Goal: Information Seeking & Learning: Check status

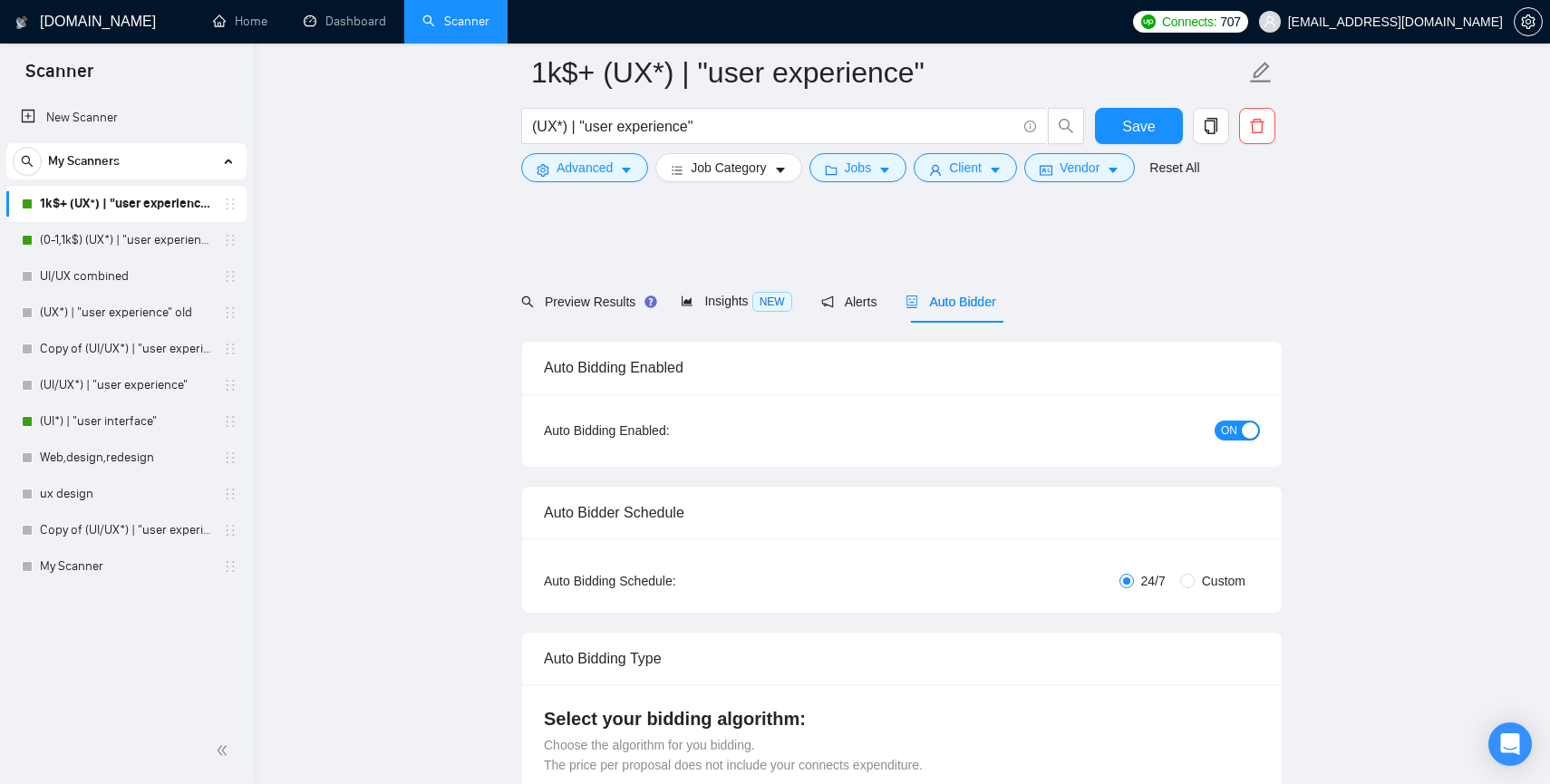
scroll to position [1936, 0]
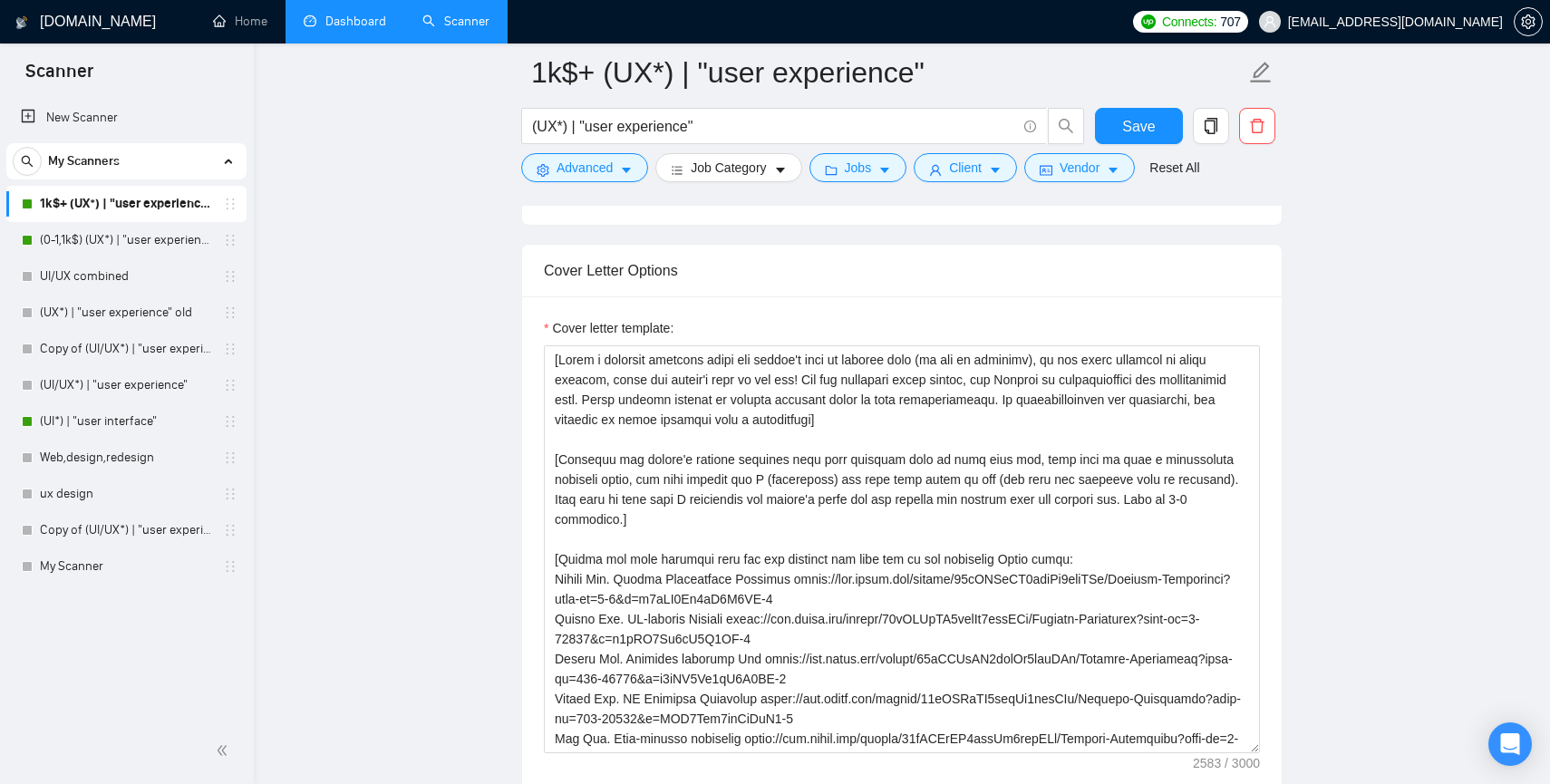
click at [306, 26] on link "Dashboard" at bounding box center [345, 21] width 83 height 15
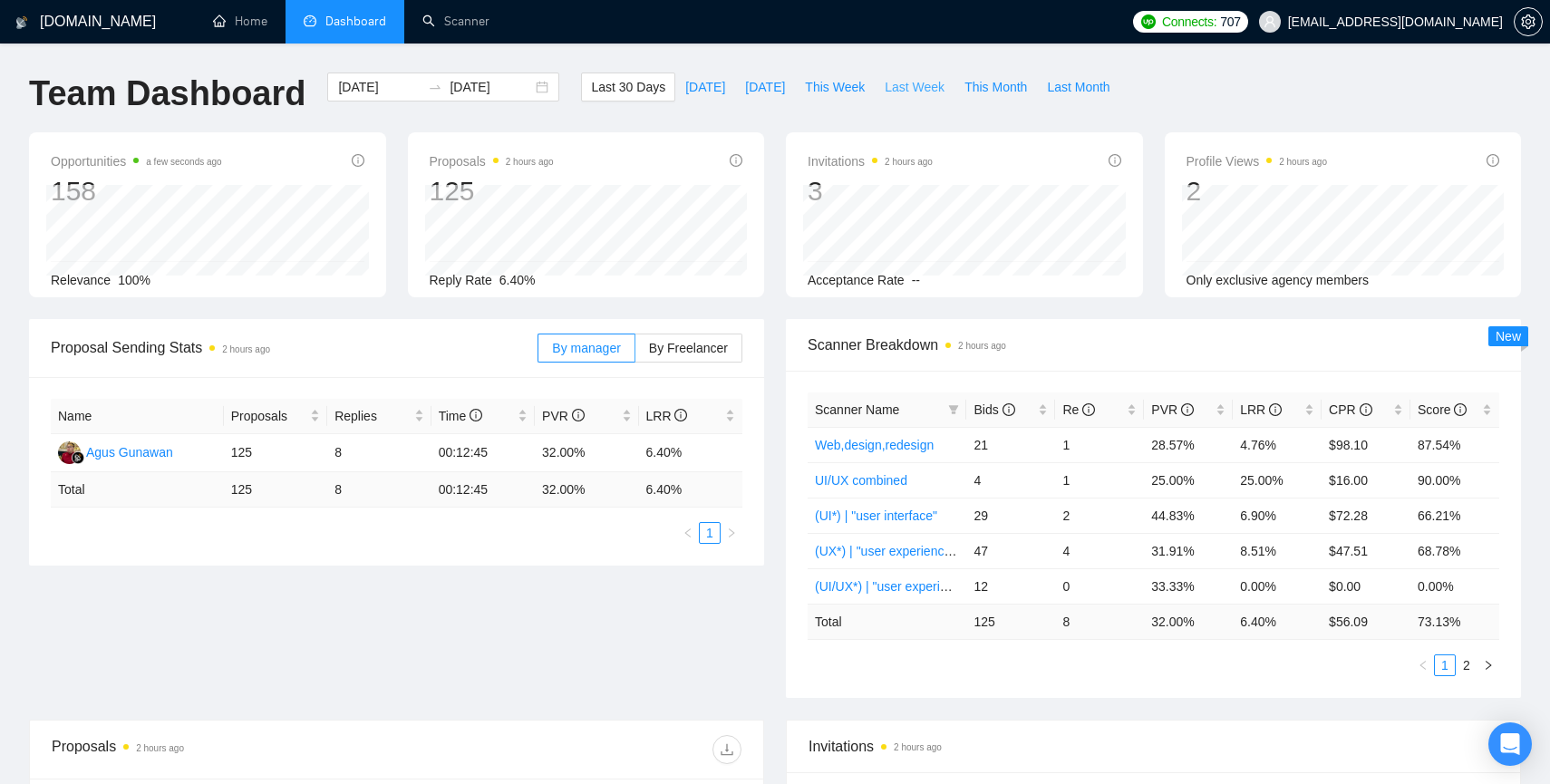
click at [921, 80] on span "Last Week" at bounding box center [914, 87] width 60 height 20
type input "[DATE]"
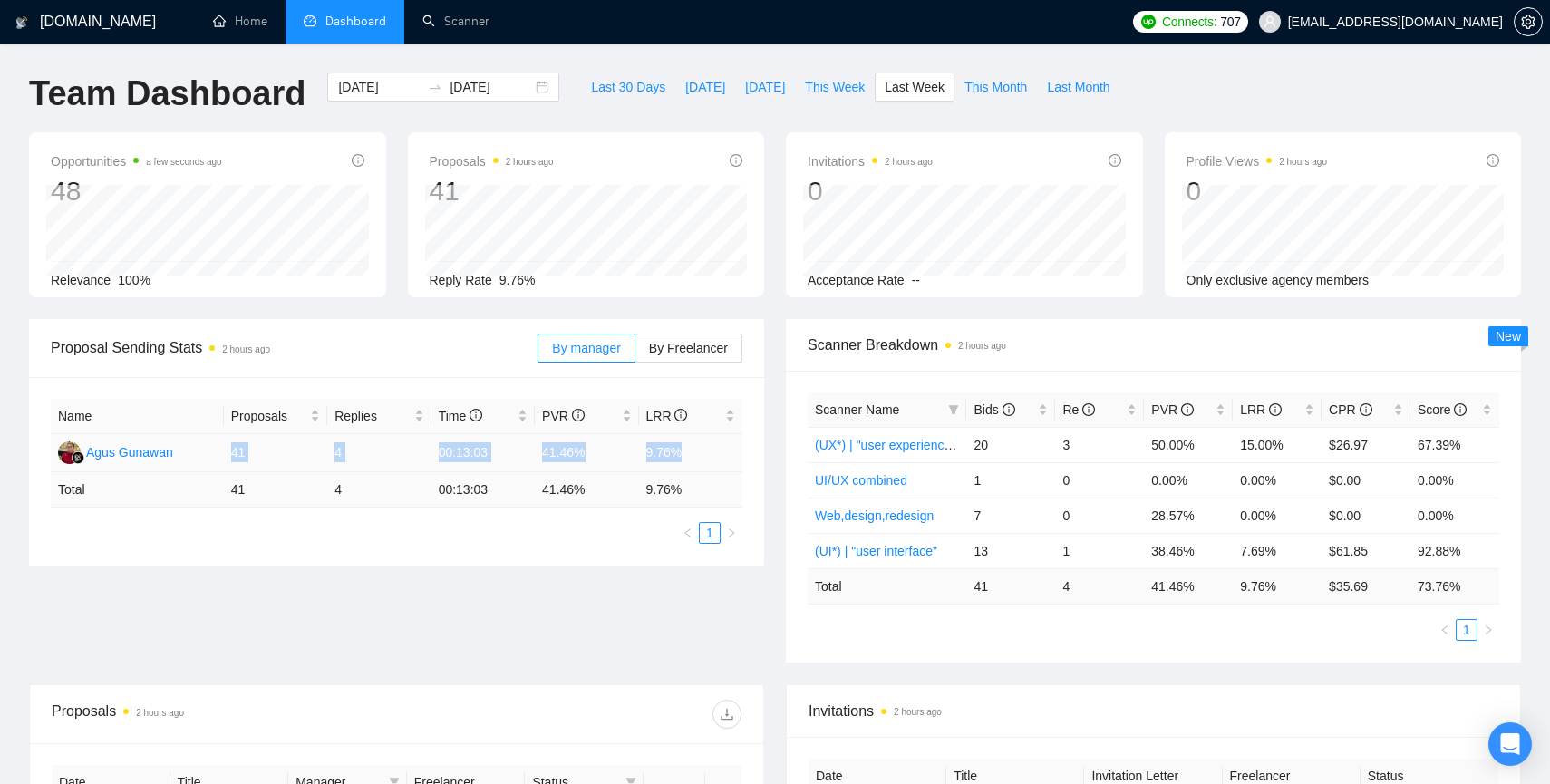
drag, startPoint x: 222, startPoint y: 450, endPoint x: 702, endPoint y: 457, distance: 480.1
click at [703, 457] on tr "[PERSON_NAME] 41 4 00:13:03 41.46% 9.76%" at bounding box center [397, 453] width 692 height 38
click at [702, 450] on td "9.76%" at bounding box center [692, 453] width 104 height 38
drag, startPoint x: 705, startPoint y: 450, endPoint x: 532, endPoint y: 450, distance: 173.0
click at [532, 450] on tr "[PERSON_NAME] 41 4 00:13:03 41.46% 9.76%" at bounding box center [397, 453] width 692 height 38
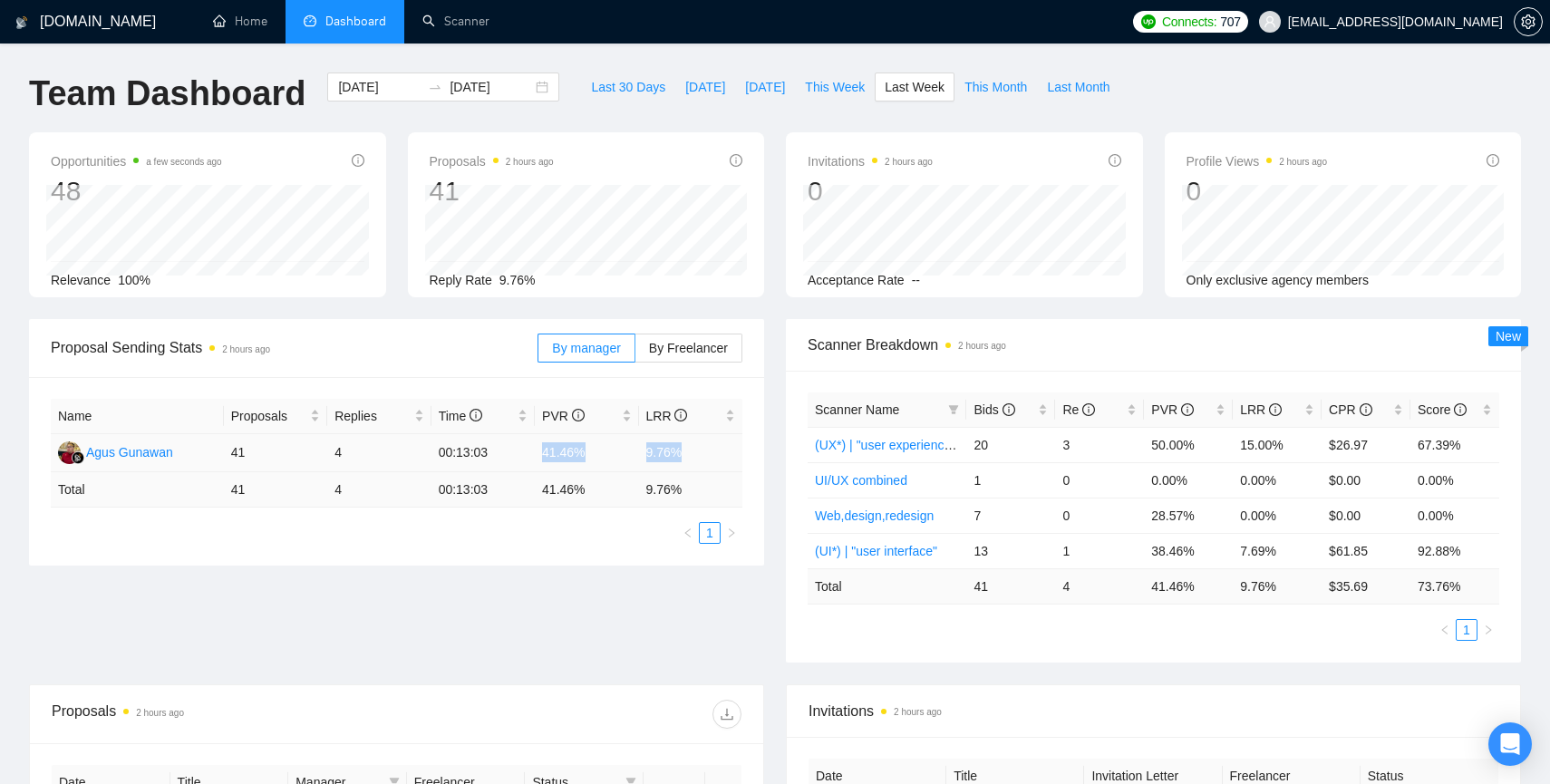
click at [528, 450] on td "00:13:03" at bounding box center [483, 453] width 103 height 38
drag, startPoint x: 528, startPoint y: 450, endPoint x: 683, endPoint y: 450, distance: 155.0
click at [684, 450] on tr "[PERSON_NAME] 41 4 00:13:03 41.46% 9.76%" at bounding box center [397, 453] width 692 height 38
click at [683, 450] on td "9.76%" at bounding box center [692, 453] width 104 height 38
click at [825, 96] on span "This Week" at bounding box center [835, 87] width 60 height 20
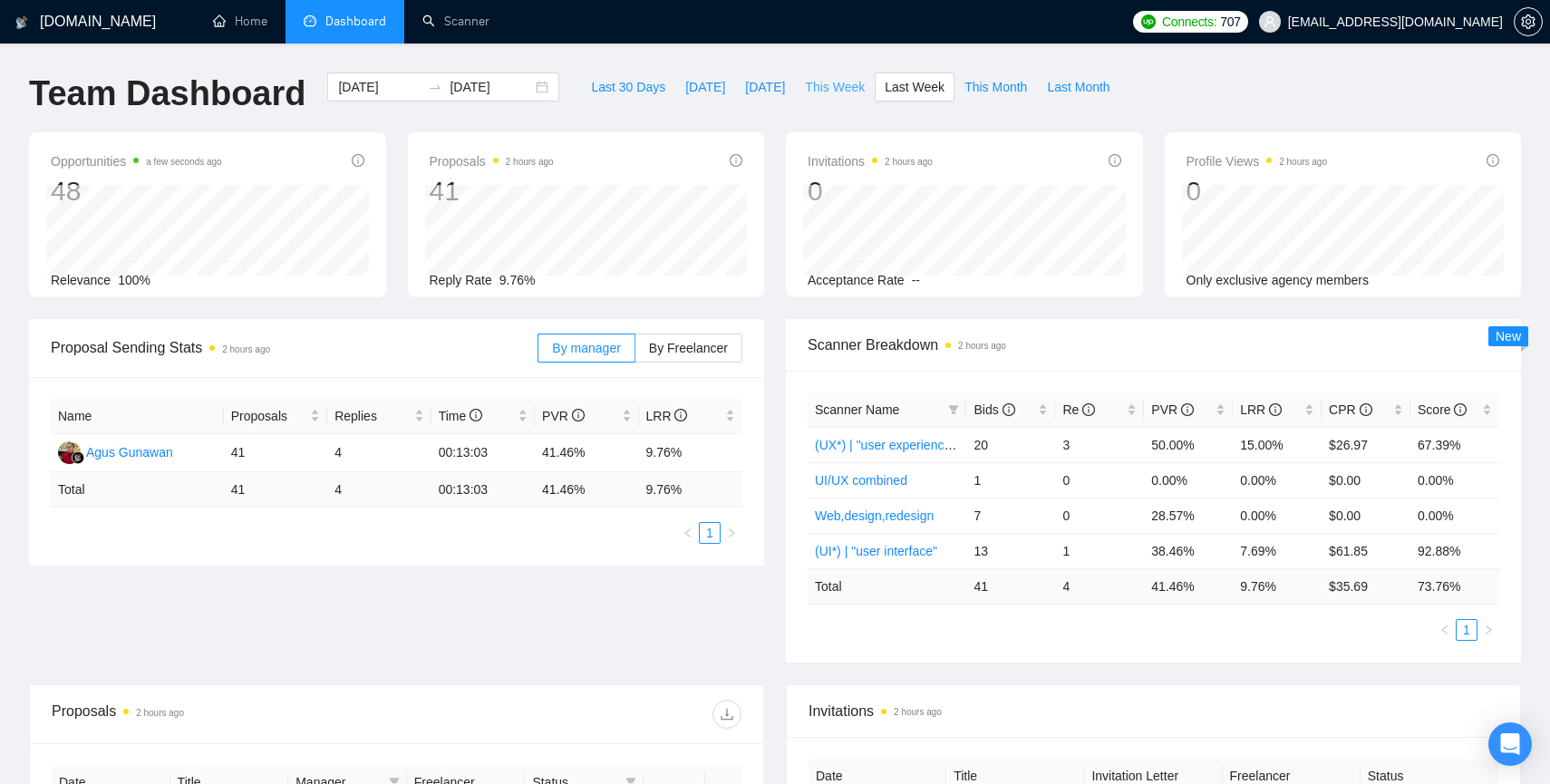
type input "[DATE]"
drag, startPoint x: 641, startPoint y: 454, endPoint x: 705, endPoint y: 453, distance: 64.0
click at [705, 453] on td "0.00%" at bounding box center [692, 453] width 104 height 38
click at [709, 451] on td "0.00%" at bounding box center [692, 453] width 104 height 38
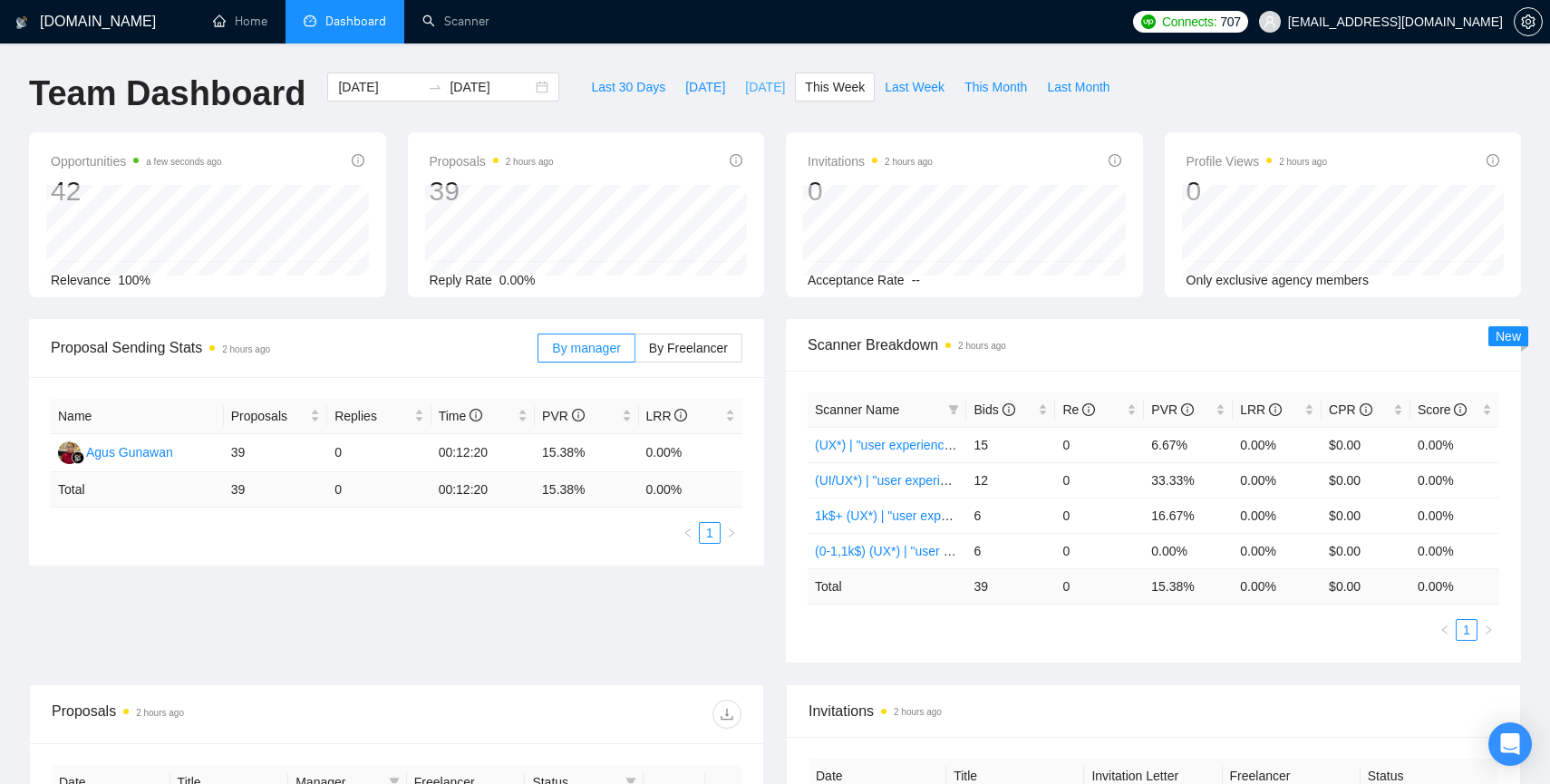
click at [760, 86] on span "[DATE]" at bounding box center [766, 87] width 40 height 20
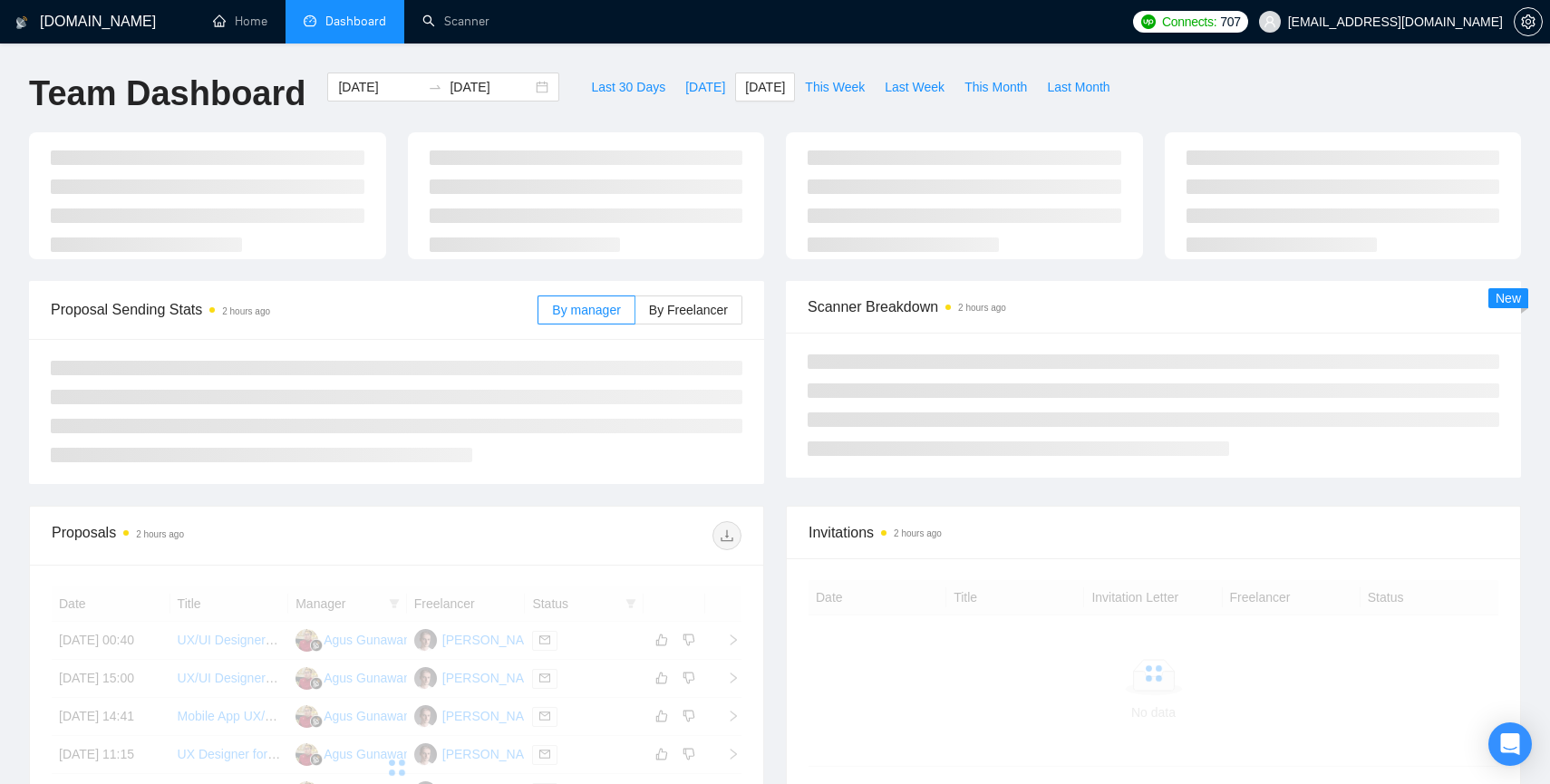
type input "[DATE]"
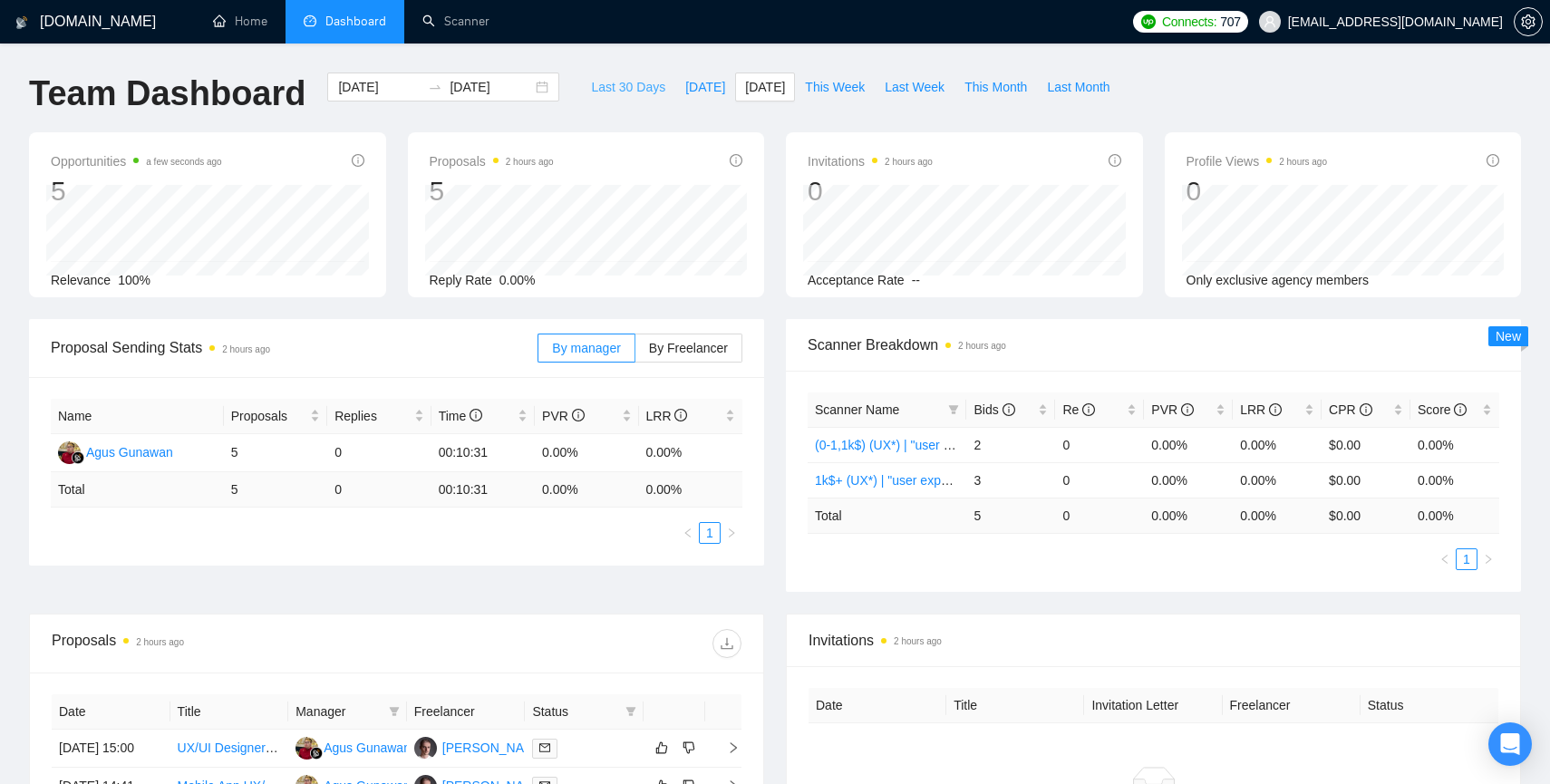
click at [609, 81] on span "Last 30 Days" at bounding box center [628, 87] width 74 height 20
type input "[DATE]"
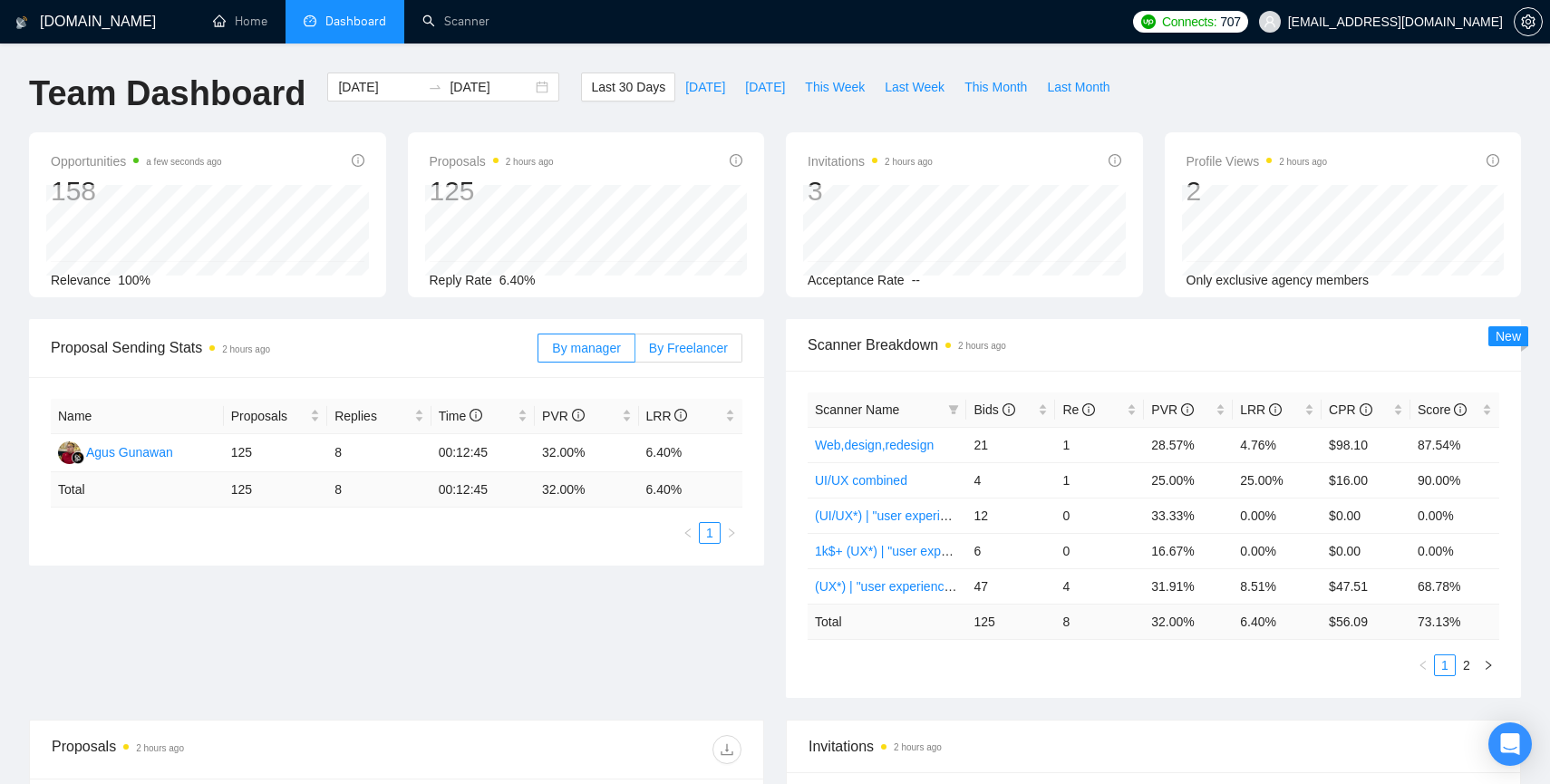
click at [681, 341] on span "By Freelancer" at bounding box center [689, 348] width 79 height 15
click at [636, 353] on input "By Freelancer" at bounding box center [636, 353] width 0 height 0
click at [564, 337] on label "By manager" at bounding box center [586, 348] width 97 height 29
click at [539, 353] on input "By manager" at bounding box center [539, 353] width 0 height 0
click at [689, 348] on span "By Freelancer" at bounding box center [689, 348] width 79 height 15
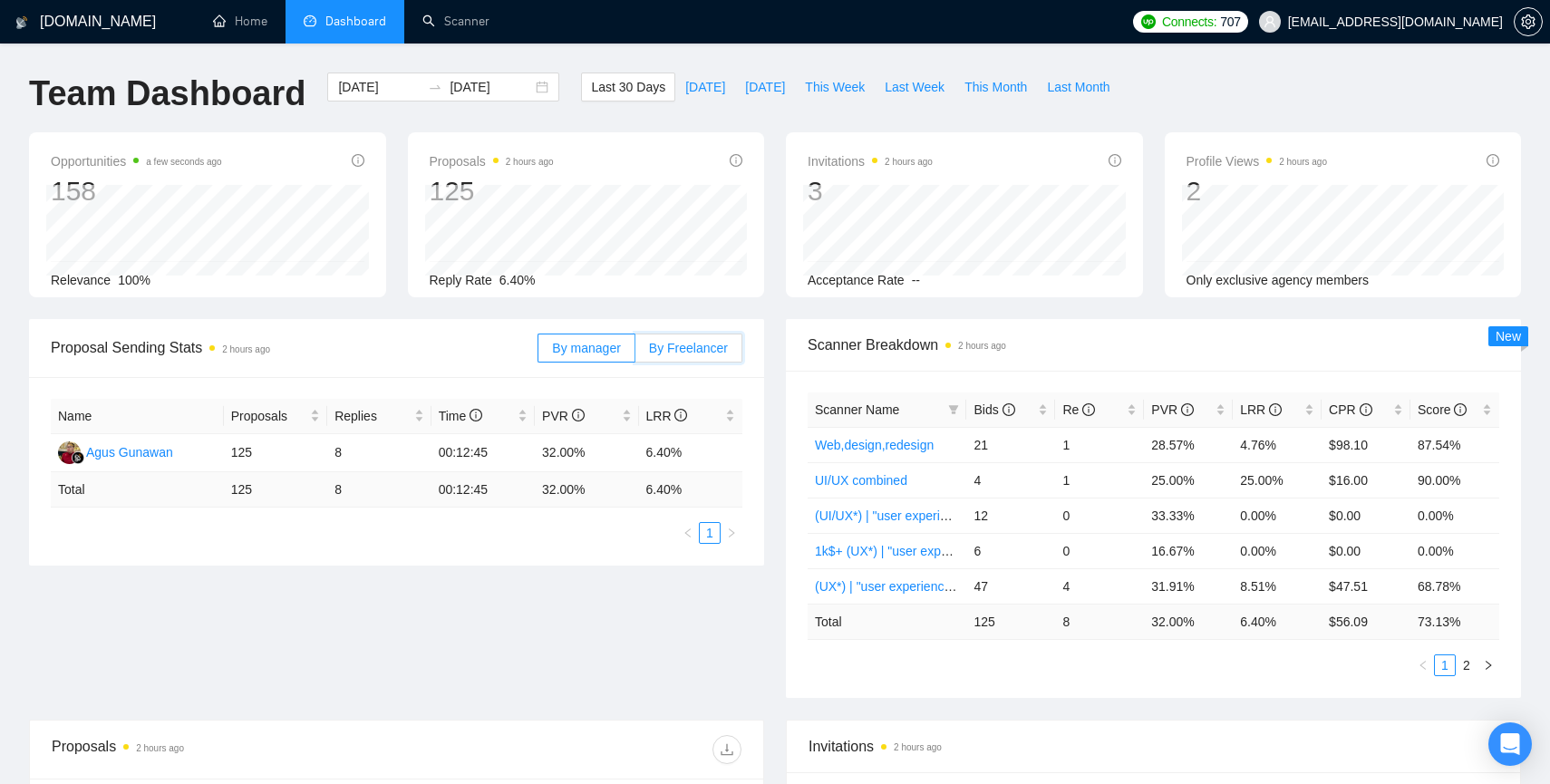
click at [636, 353] on input "By Freelancer" at bounding box center [636, 353] width 0 height 0
click at [606, 348] on span "By manager" at bounding box center [586, 348] width 68 height 15
click at [539, 353] on input "By manager" at bounding box center [539, 353] width 0 height 0
click at [423, 19] on link "Scanner" at bounding box center [456, 21] width 67 height 15
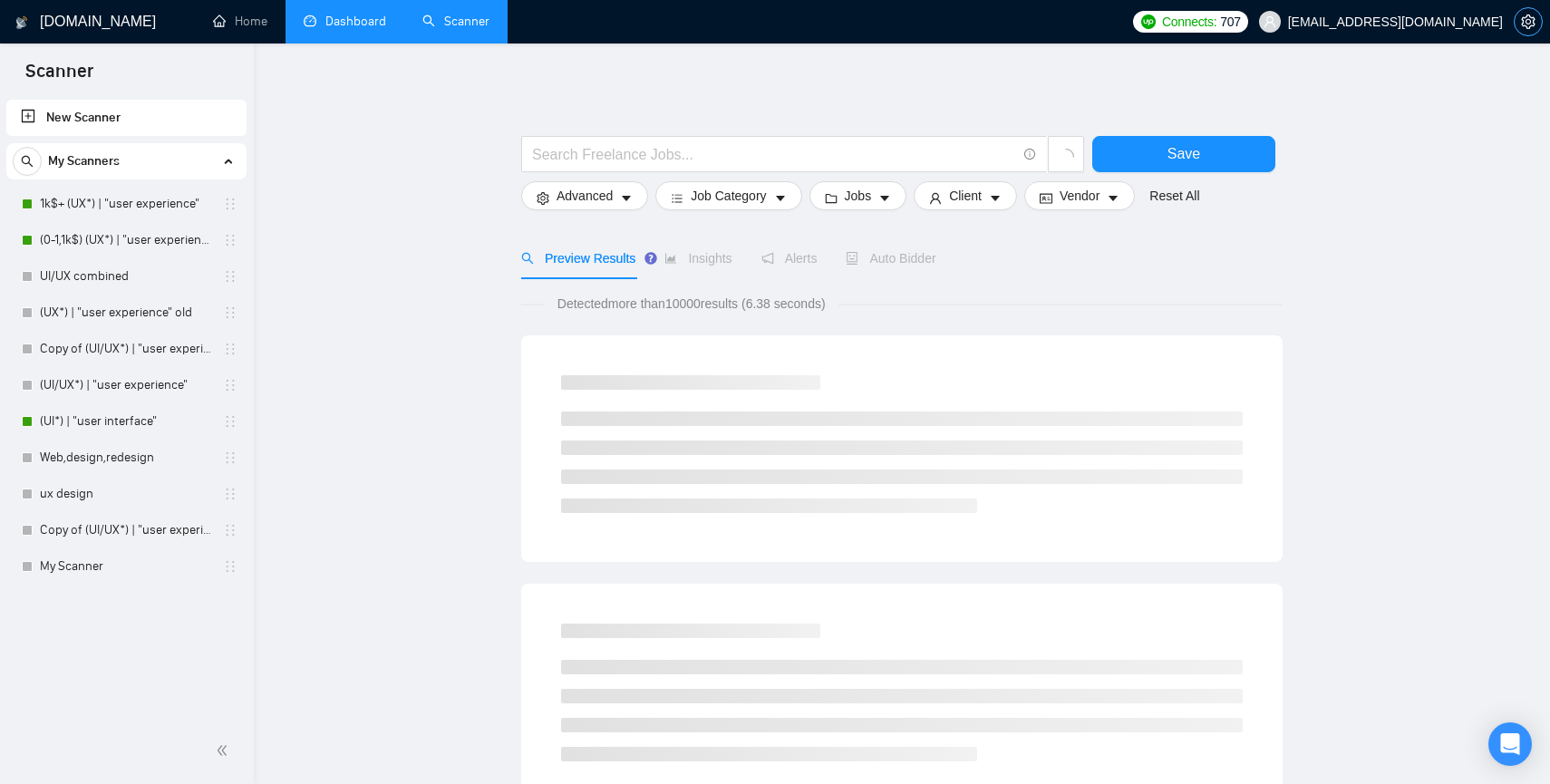
click at [1525, 25] on icon "setting" at bounding box center [1528, 22] width 14 height 15
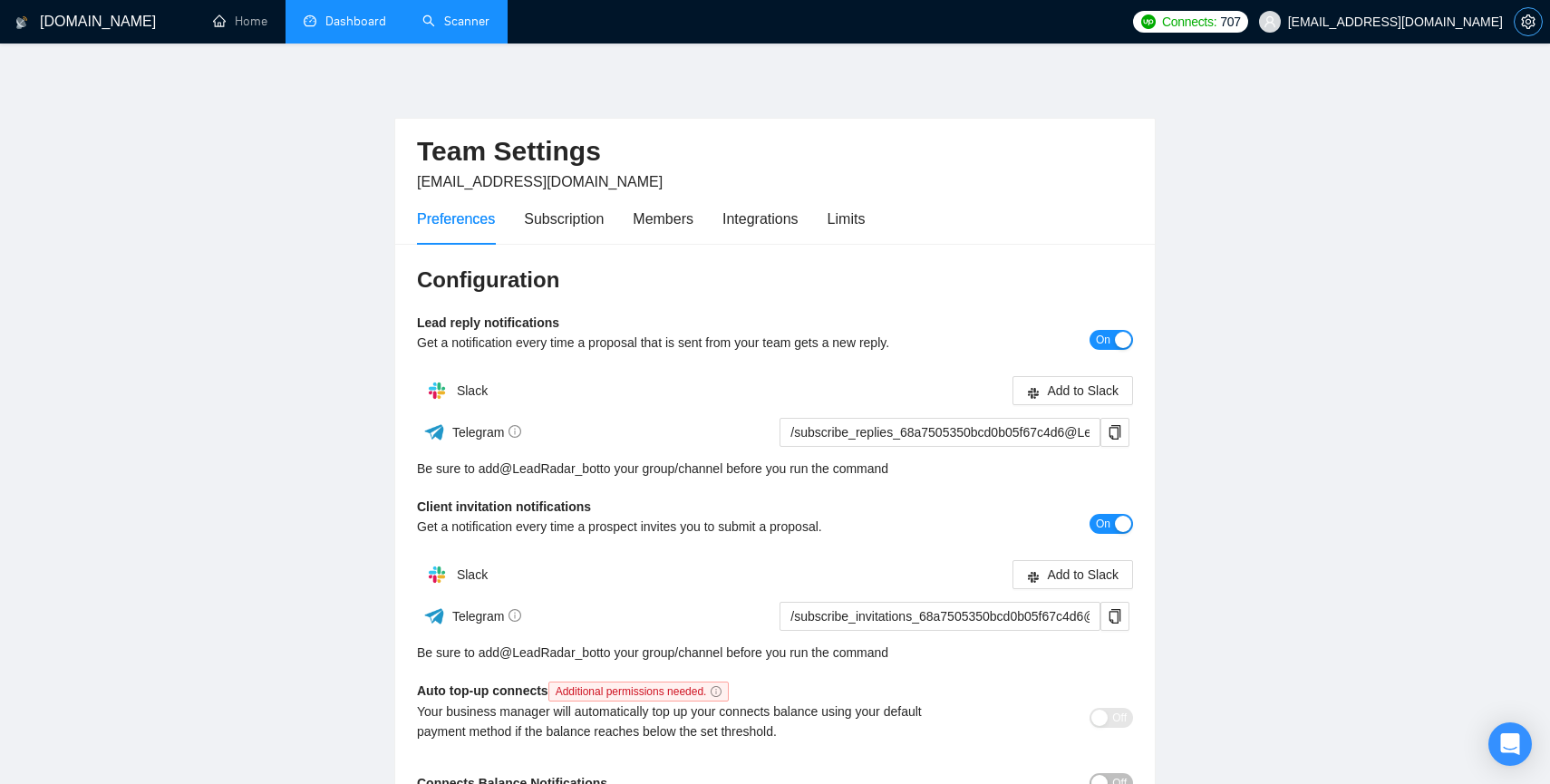
click at [1525, 25] on icon "setting" at bounding box center [1528, 22] width 14 height 15
